Goal: Information Seeking & Learning: Learn about a topic

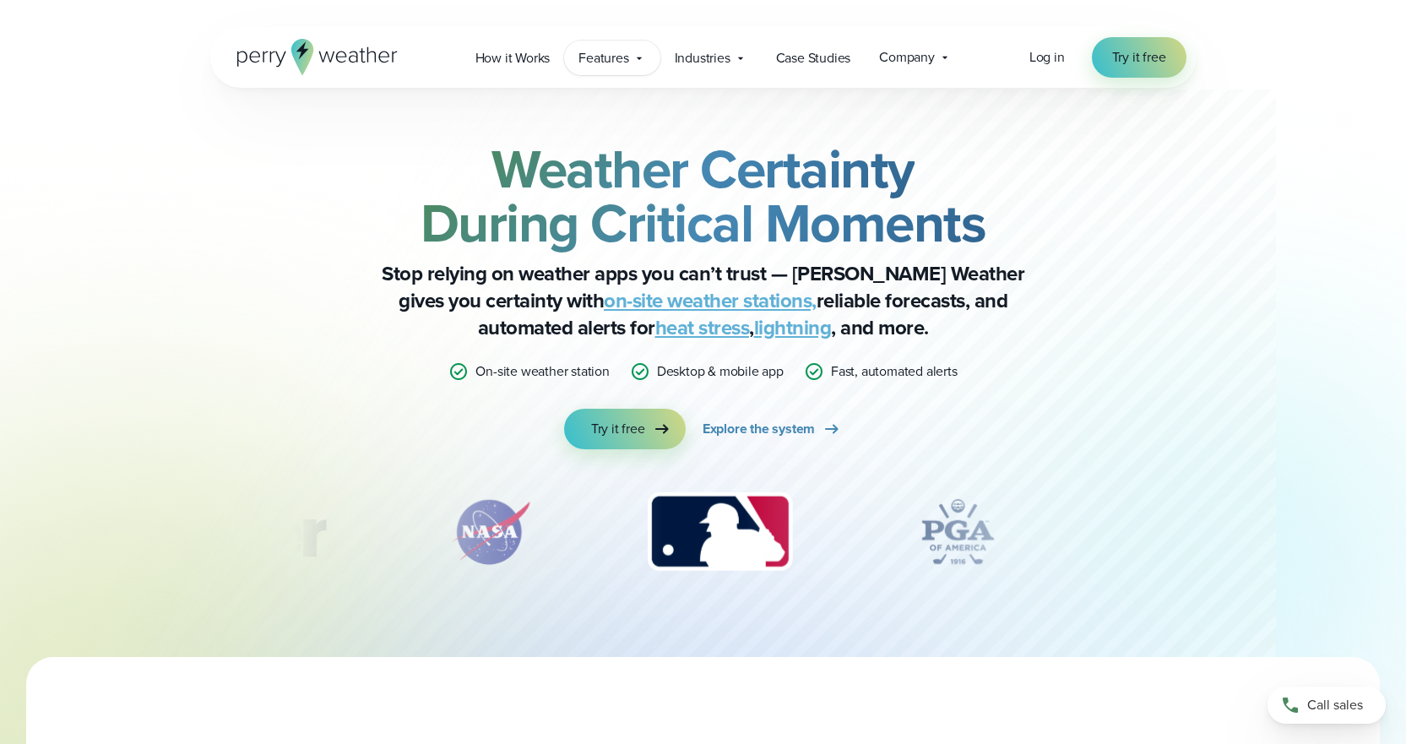
click at [609, 58] on span "Features" at bounding box center [604, 58] width 50 height 20
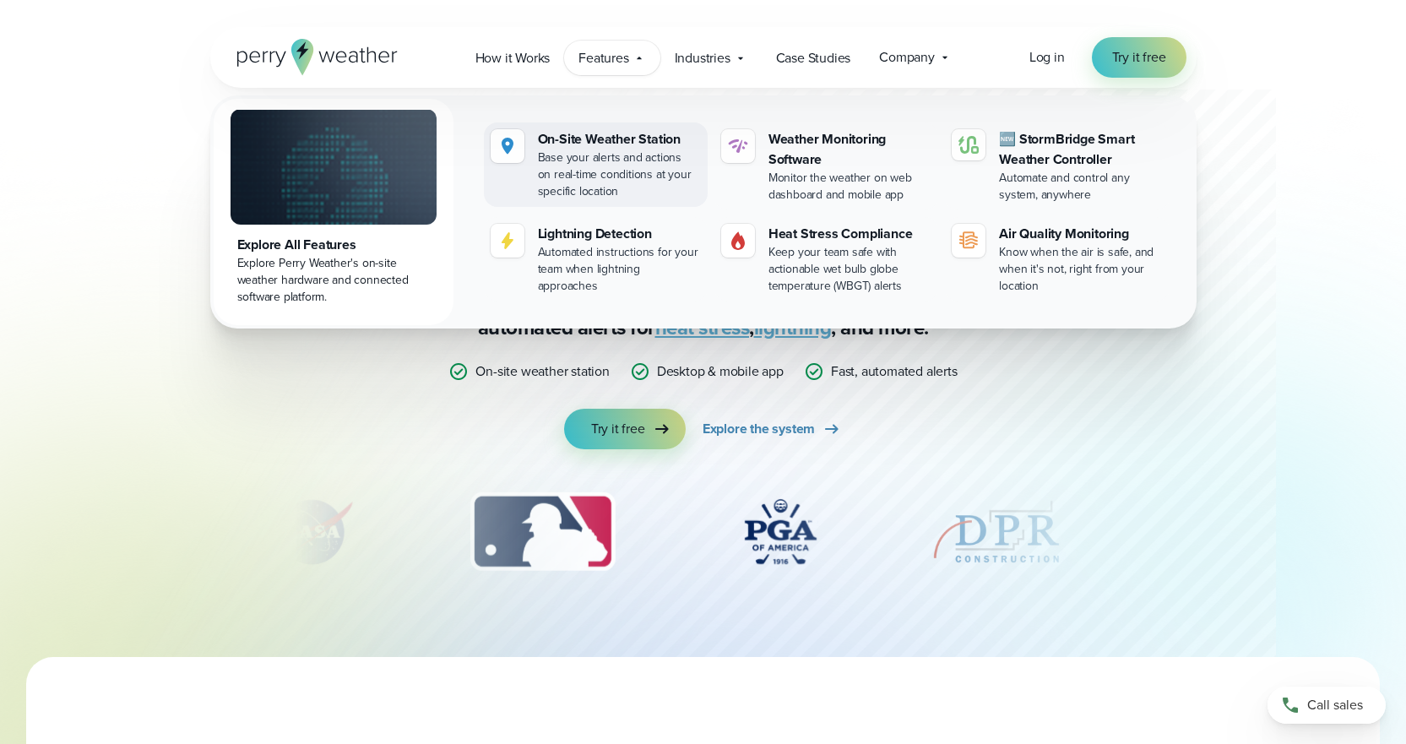
click at [623, 137] on div "On-Site Weather Station" at bounding box center [619, 139] width 163 height 20
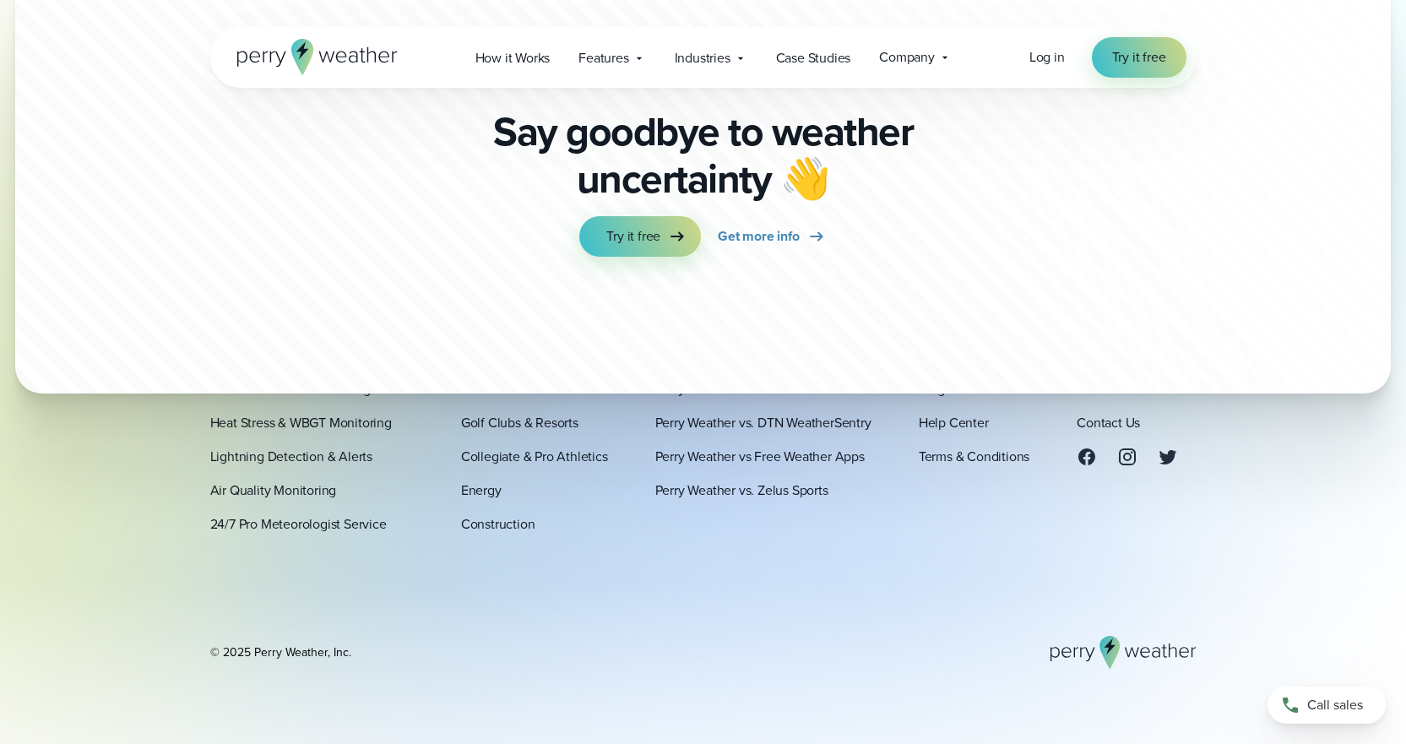
scroll to position [5221, 0]
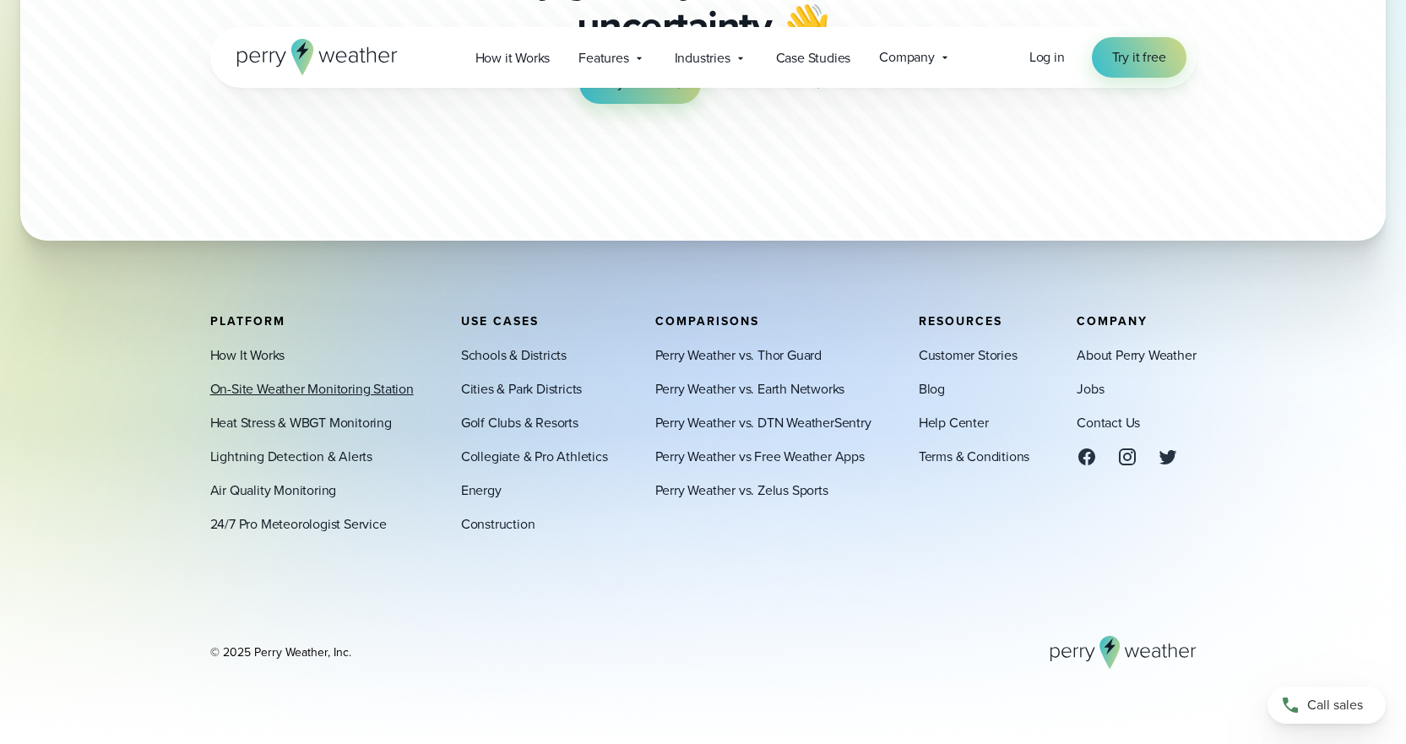
click at [309, 389] on link "On-Site Weather Monitoring Station" at bounding box center [312, 389] width 204 height 20
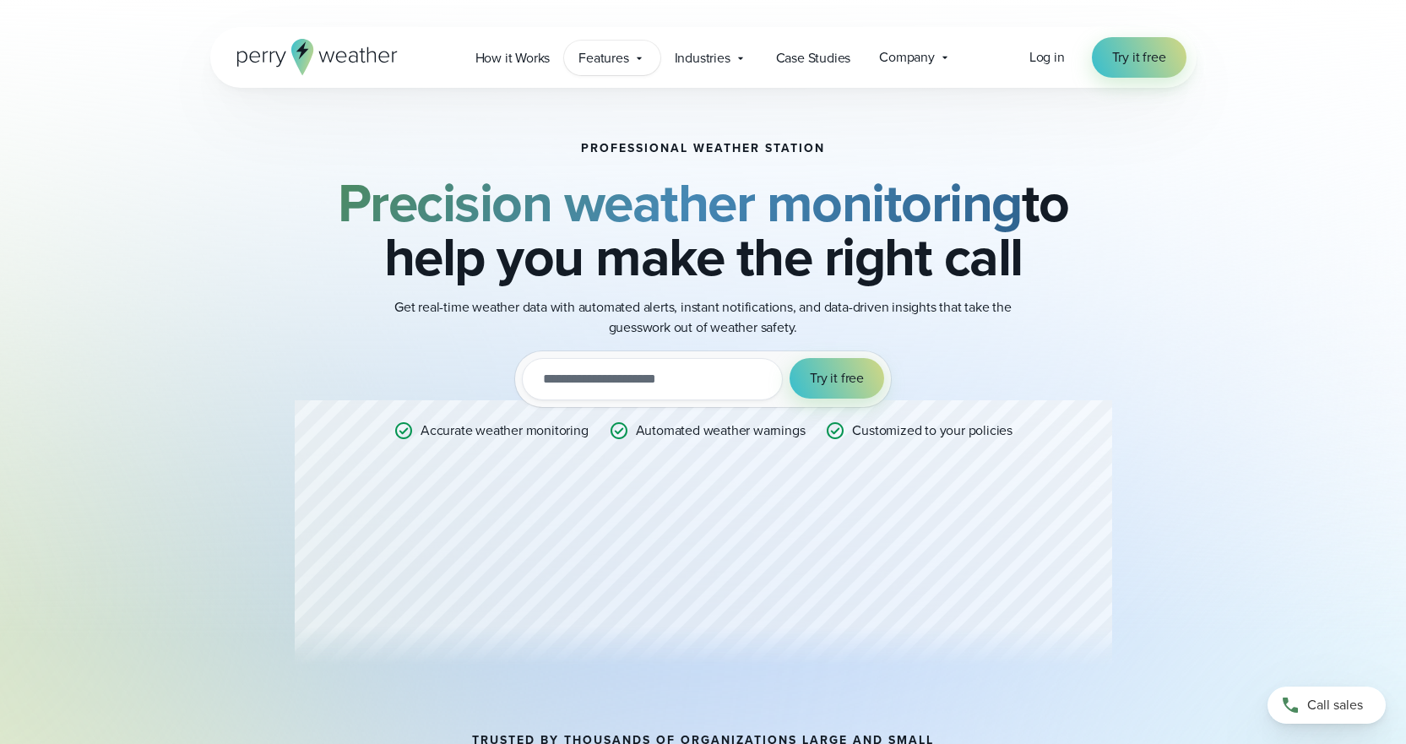
click at [639, 52] on icon at bounding box center [640, 59] width 14 height 14
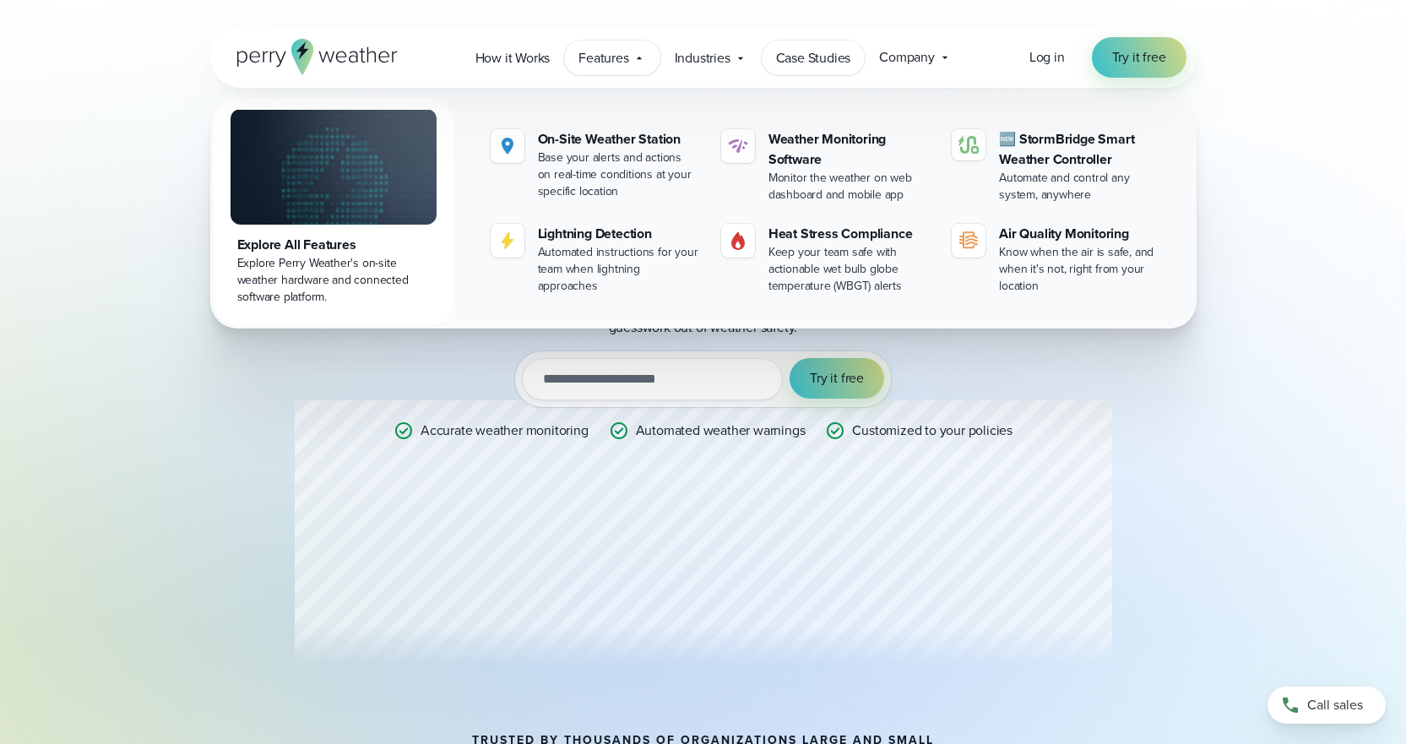
click at [819, 58] on span "Case Studies" at bounding box center [813, 58] width 75 height 20
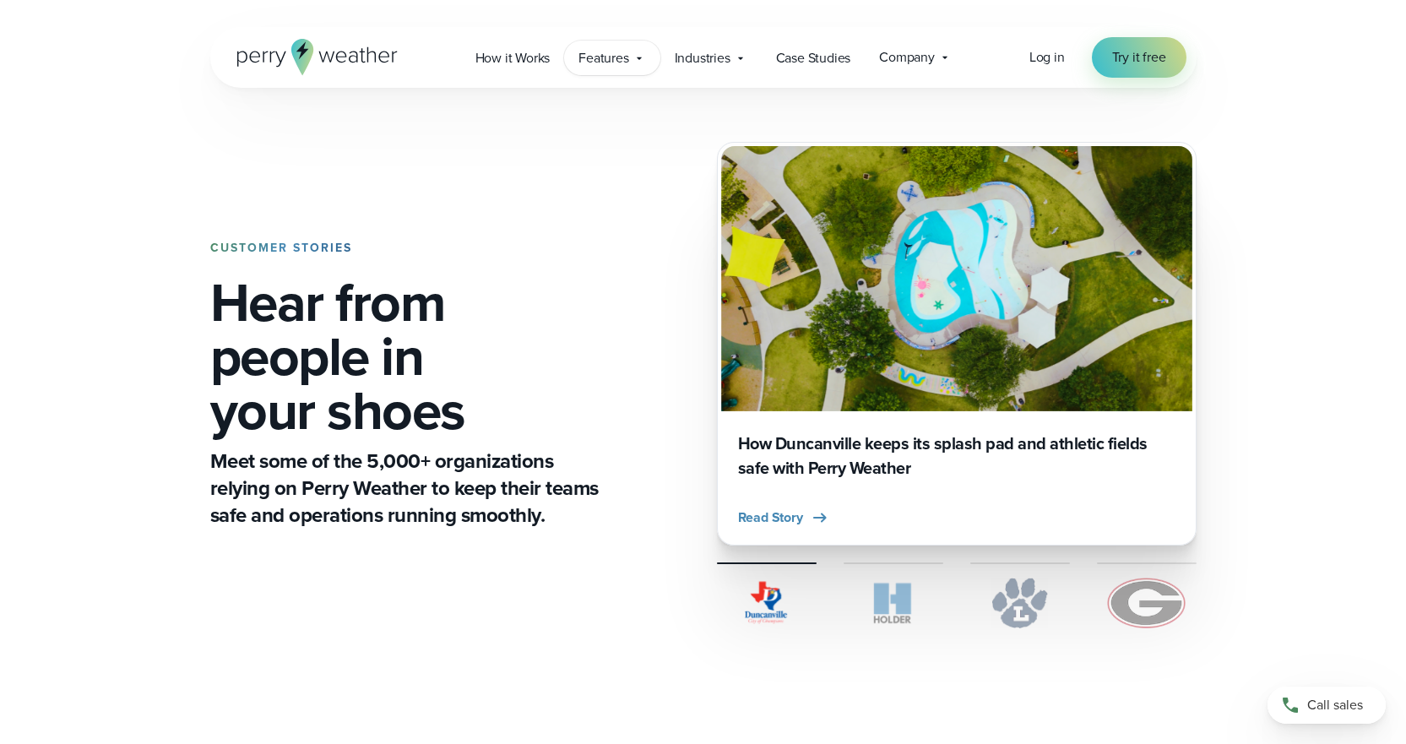
click at [639, 54] on icon at bounding box center [640, 59] width 14 height 14
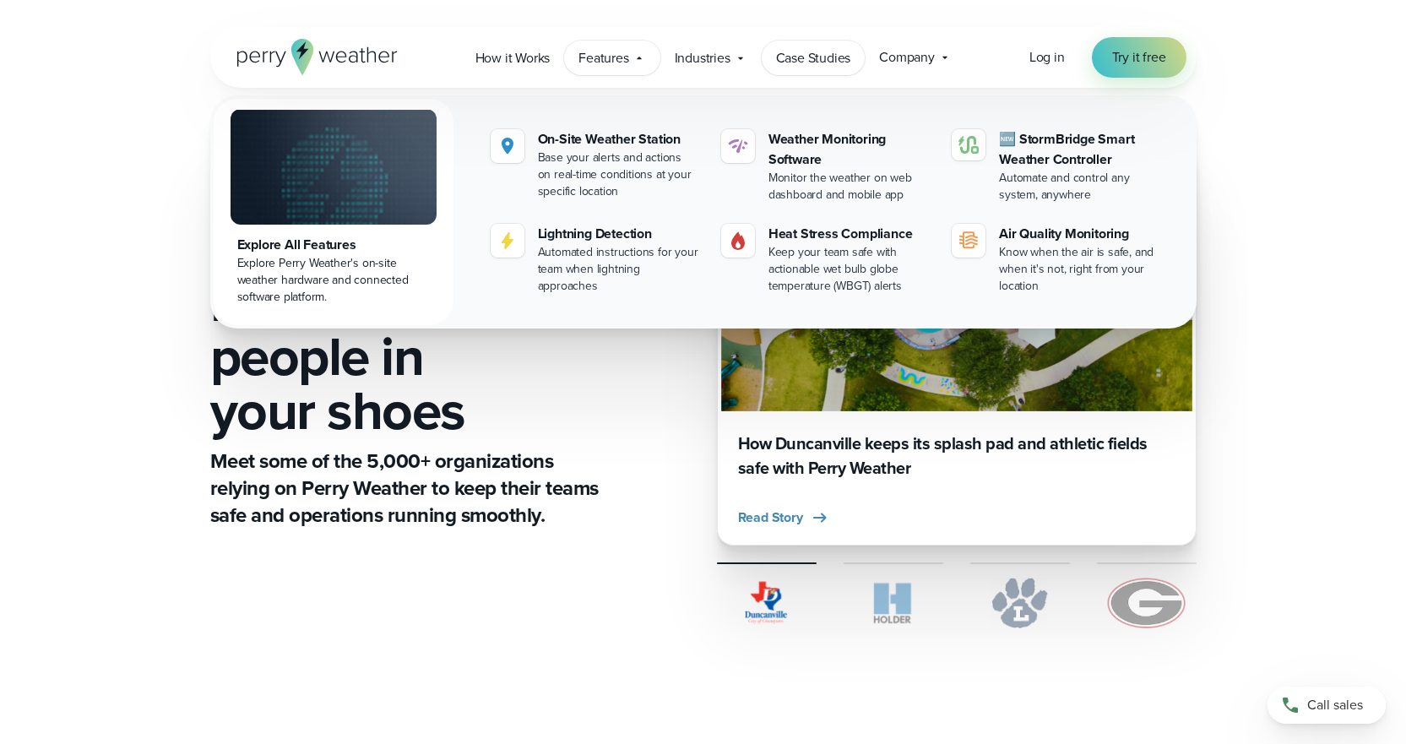
click at [819, 59] on span "Case Studies" at bounding box center [813, 58] width 75 height 20
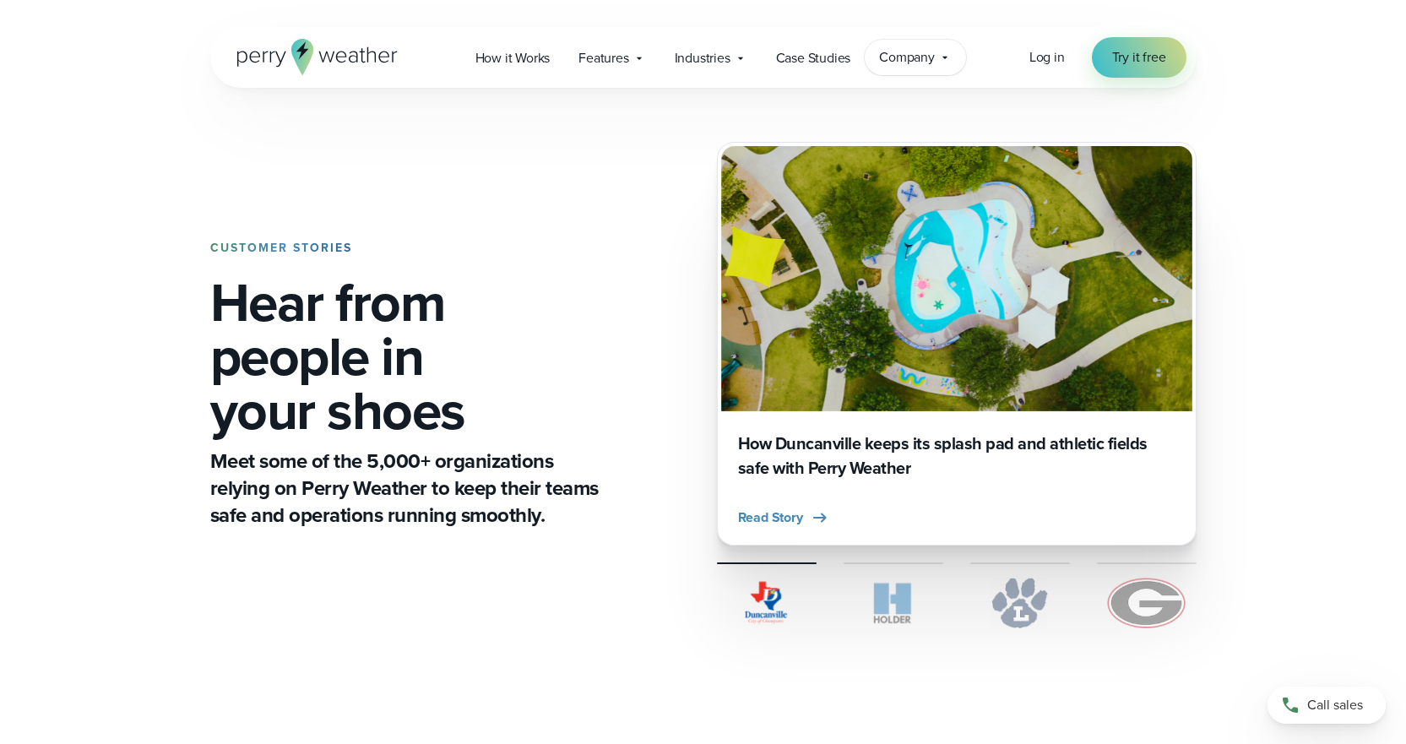
click at [900, 55] on span "Company" at bounding box center [907, 57] width 56 height 20
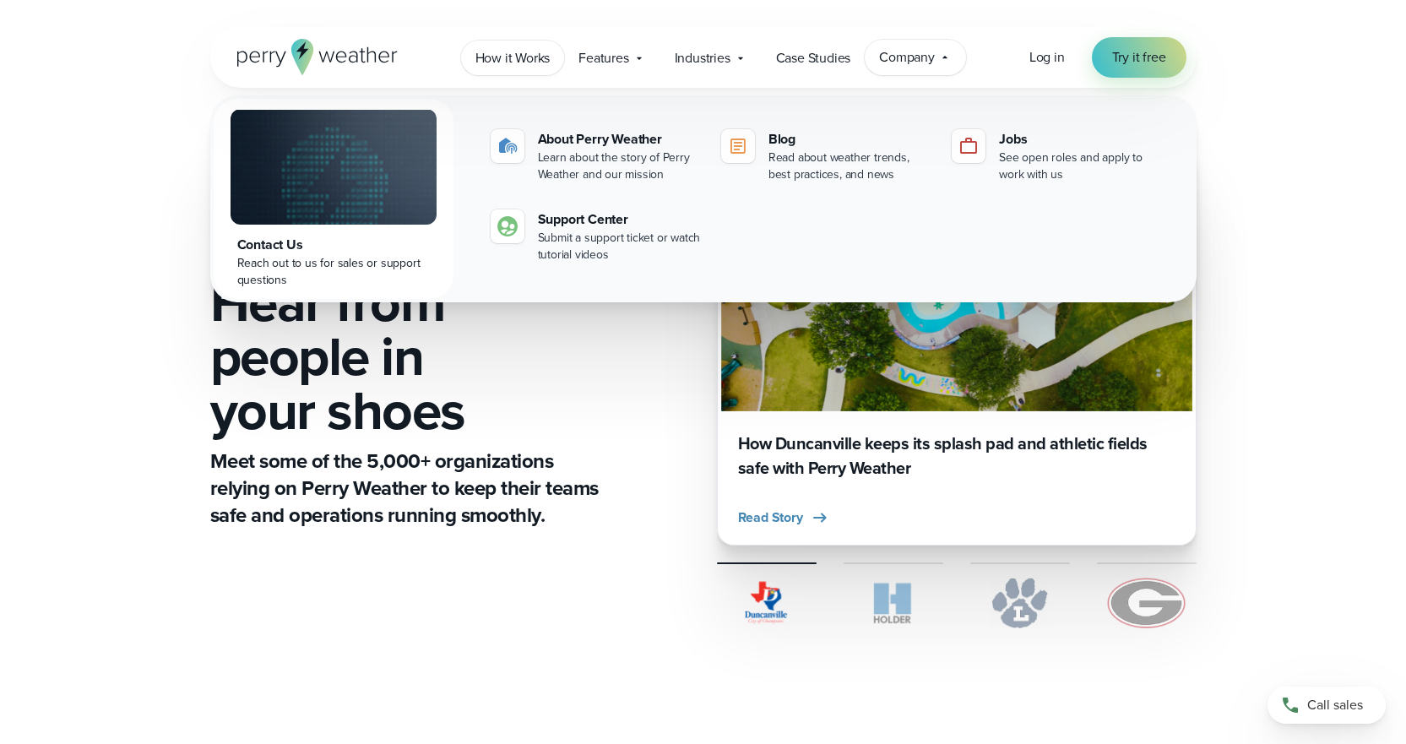
click at [501, 57] on span "How it Works" at bounding box center [513, 58] width 75 height 20
